Goal: Navigation & Orientation: Find specific page/section

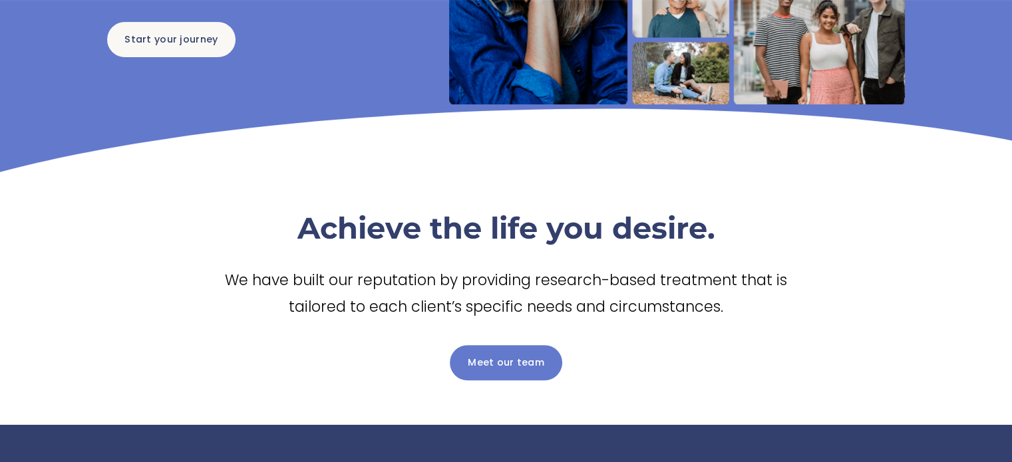
scroll to position [355, 0]
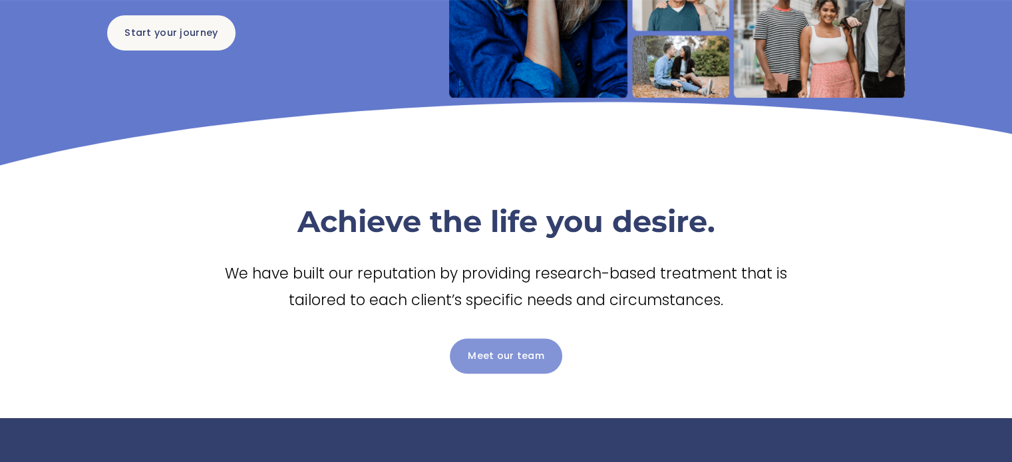
click at [516, 356] on link "Meet our team" at bounding box center [506, 356] width 112 height 35
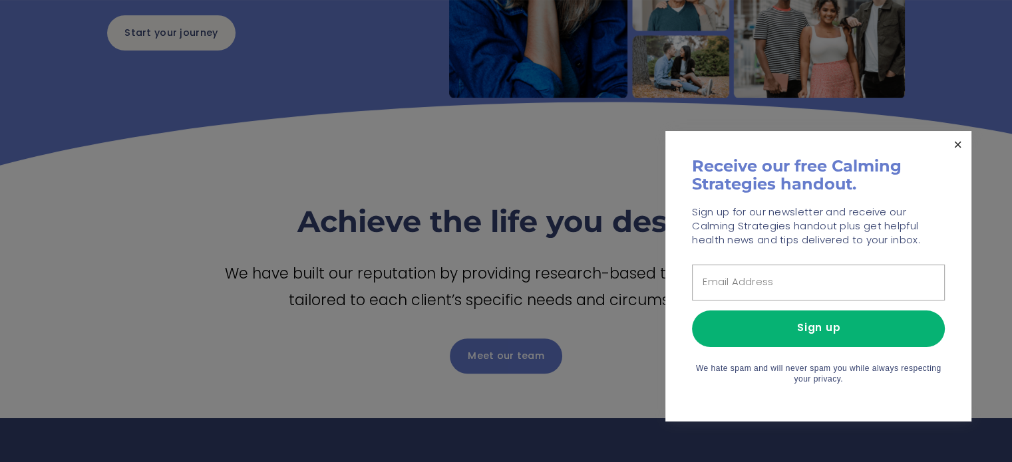
click at [958, 140] on link "Close" at bounding box center [957, 144] width 23 height 23
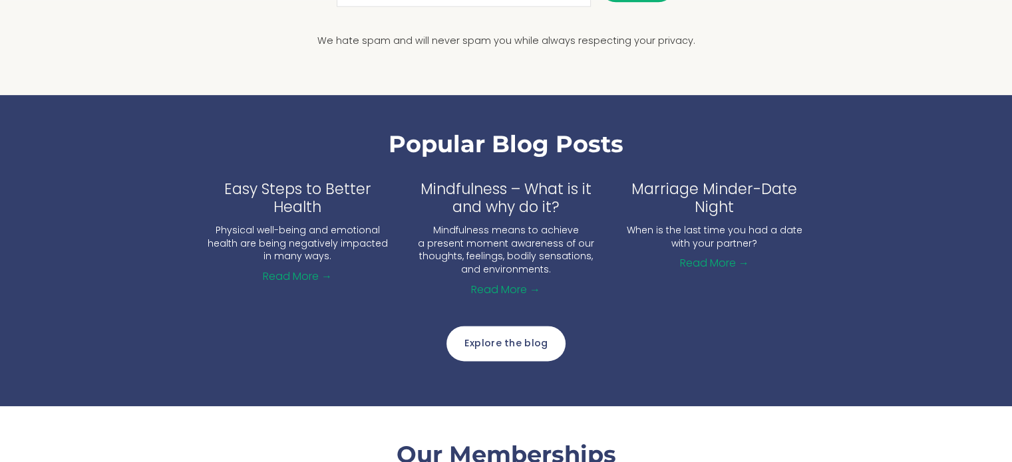
scroll to position [1597, 0]
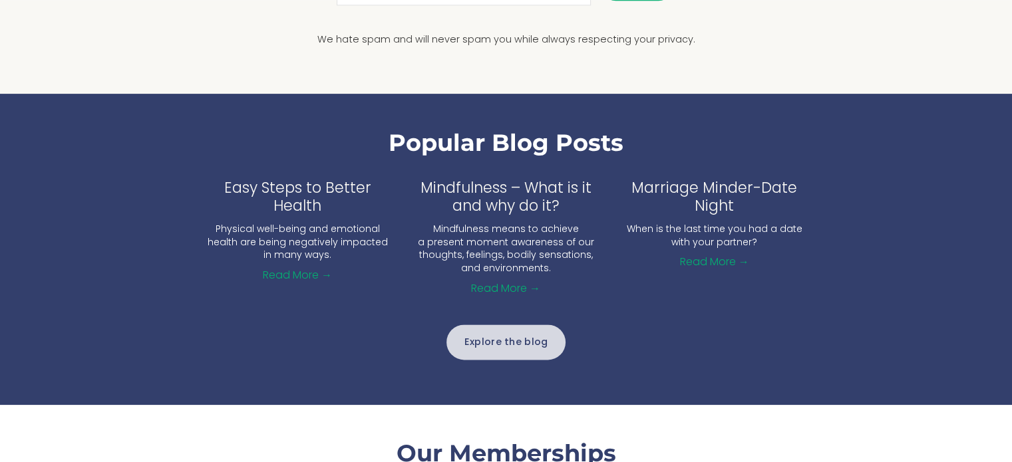
click at [501, 345] on link "Explore the blog" at bounding box center [506, 342] width 119 height 35
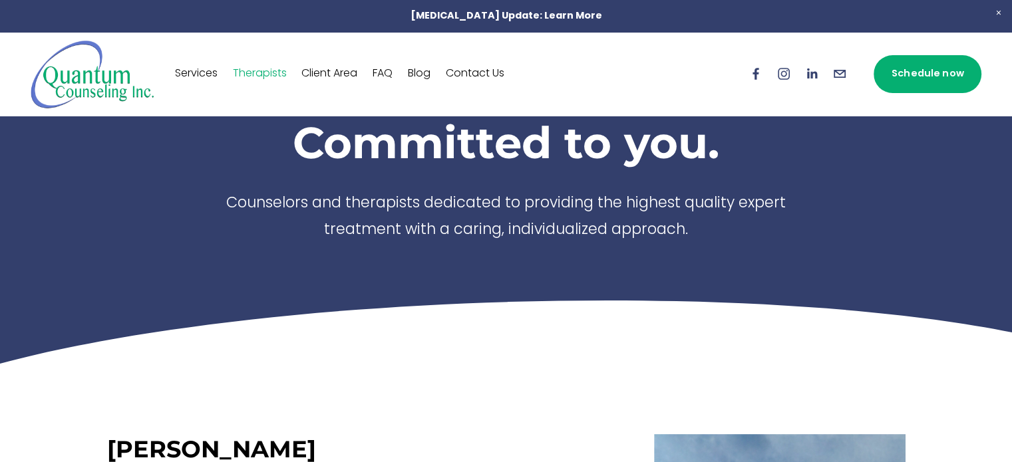
scroll to position [89, 0]
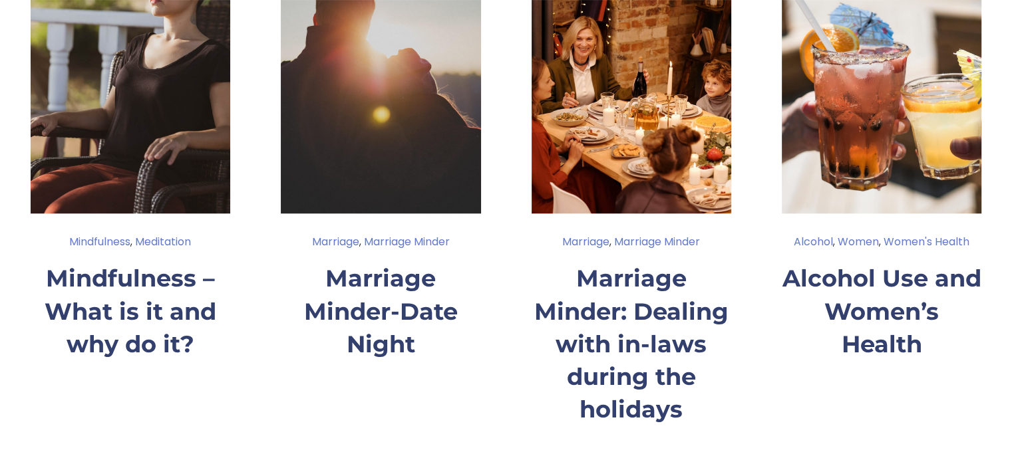
scroll to position [976, 0]
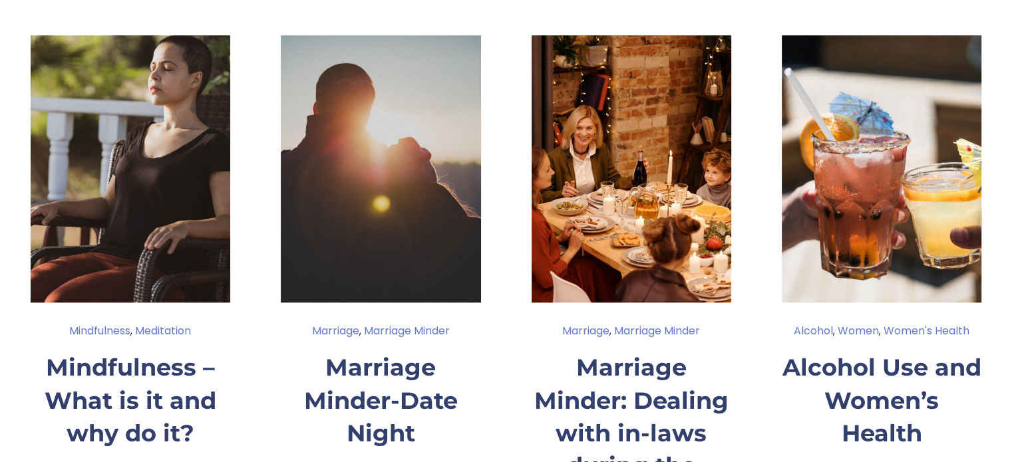
click at [142, 353] on link "Mindfulness – What is it and why do it?" at bounding box center [131, 400] width 172 height 94
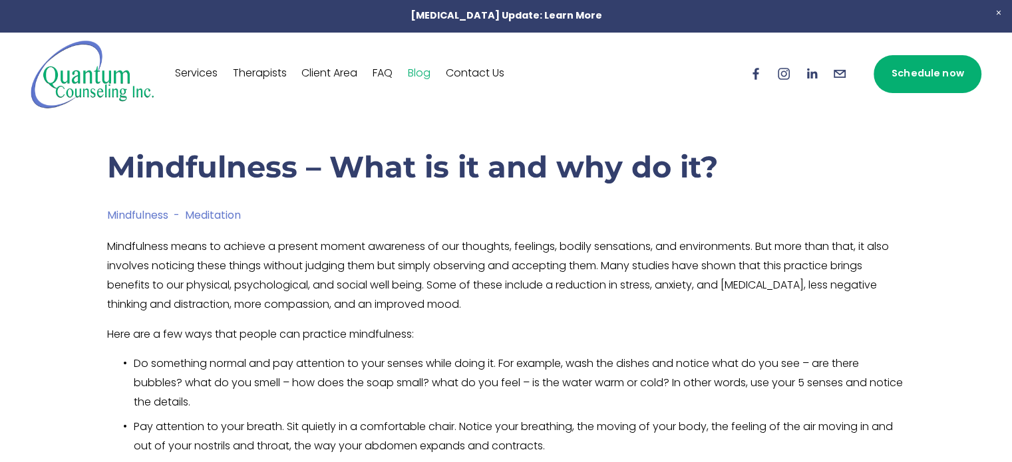
click at [255, 70] on link "Therapists" at bounding box center [260, 73] width 54 height 21
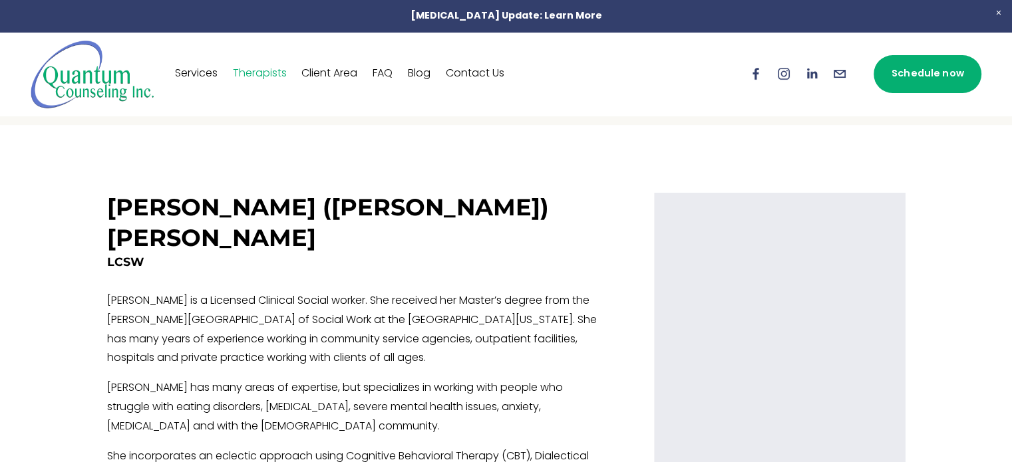
scroll to position [2071, 0]
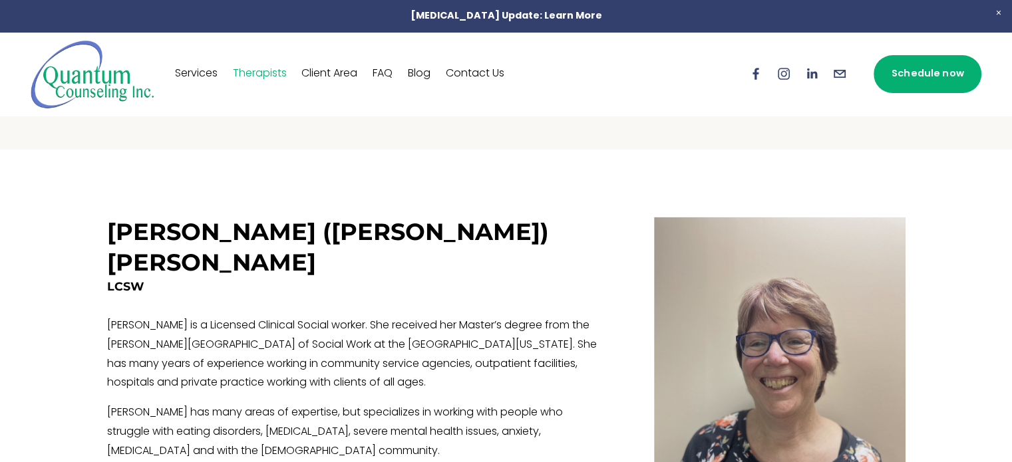
click at [386, 72] on link "FAQ" at bounding box center [383, 73] width 20 height 21
